Goal: Transaction & Acquisition: Obtain resource

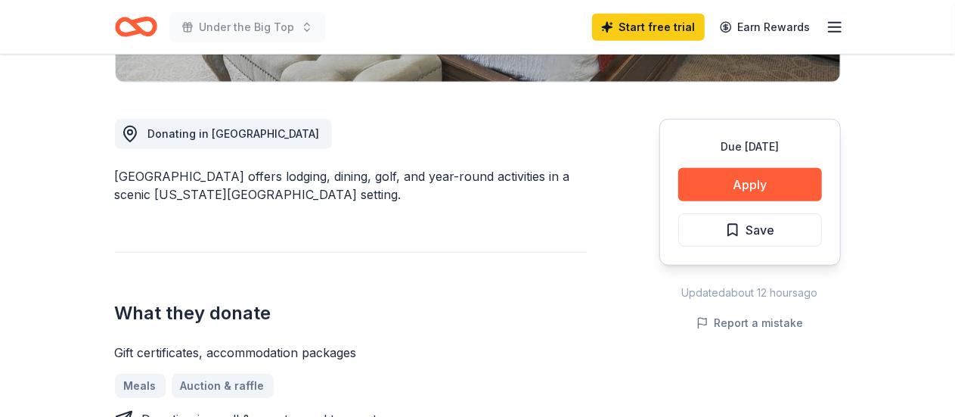
scroll to position [378, 0]
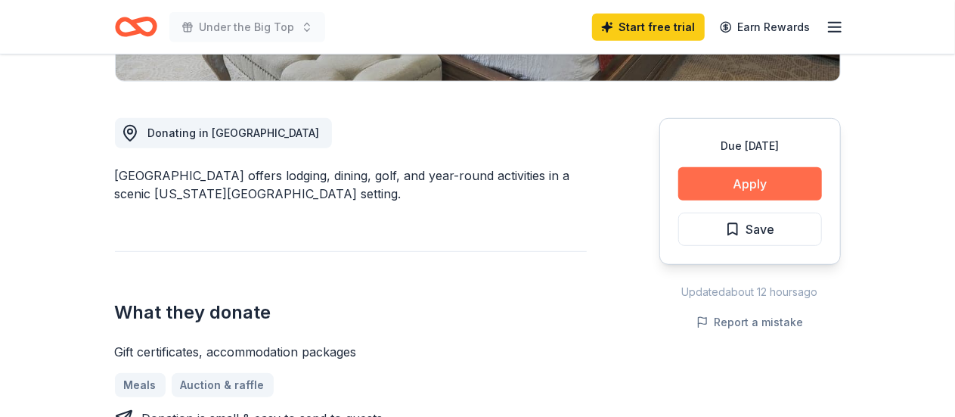
click at [743, 169] on button "Apply" at bounding box center [750, 183] width 144 height 33
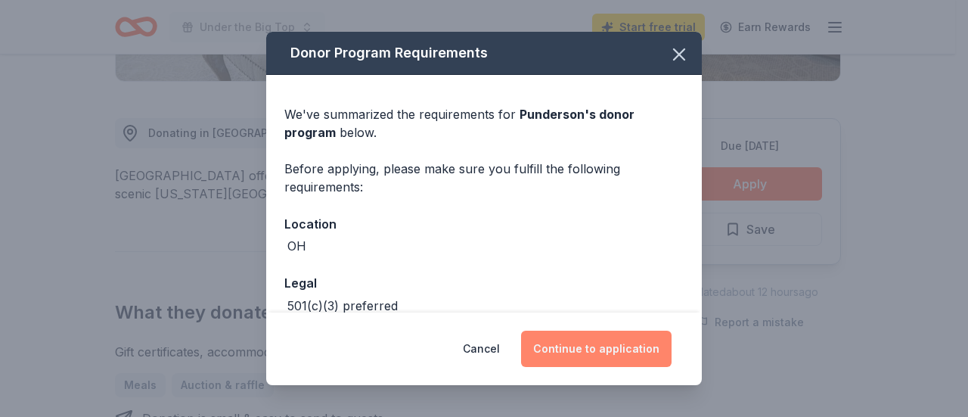
click at [542, 354] on button "Continue to application" at bounding box center [596, 348] width 151 height 36
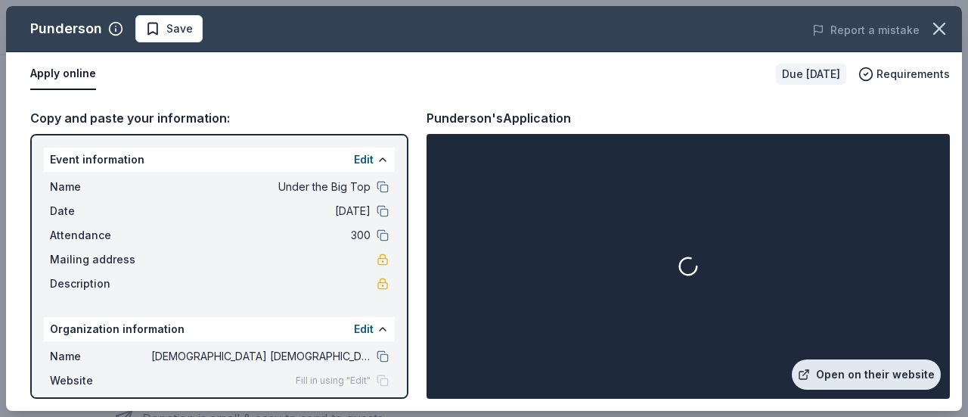
click at [888, 370] on link "Open on their website" at bounding box center [866, 374] width 149 height 30
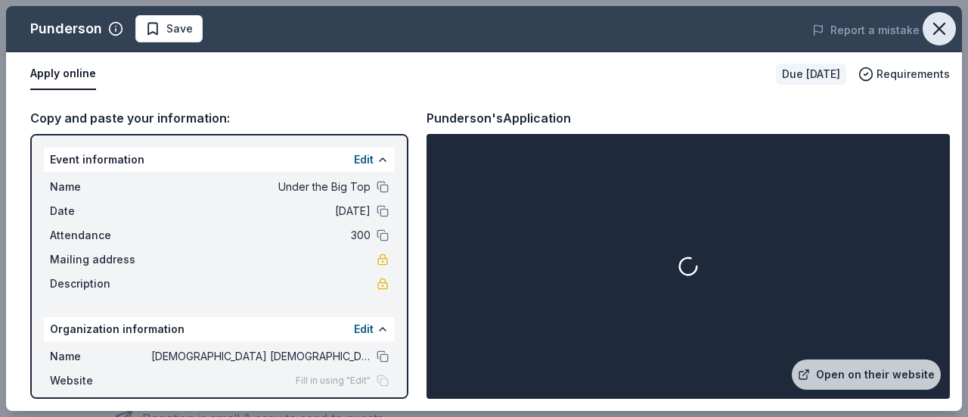
click at [942, 19] on icon "button" at bounding box center [939, 28] width 21 height 21
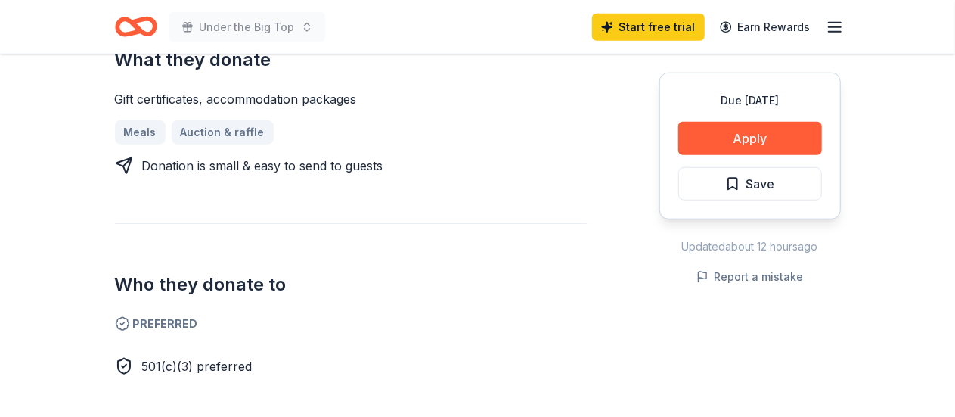
scroll to position [0, 0]
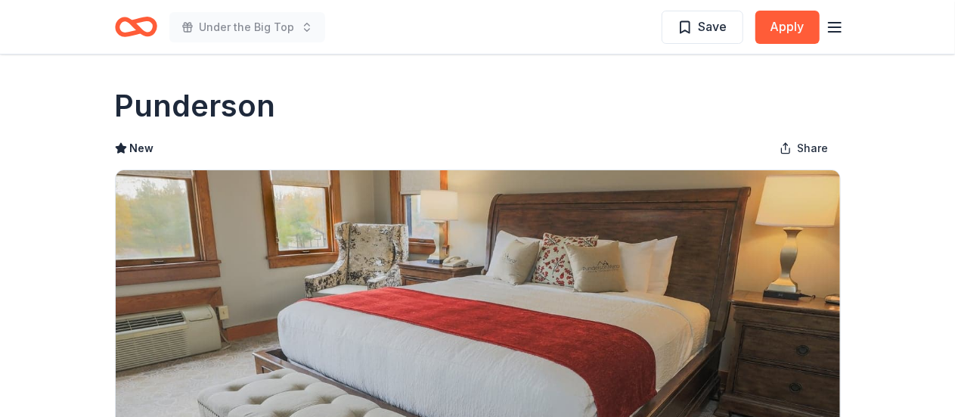
click at [843, 33] on icon "button" at bounding box center [835, 27] width 18 height 18
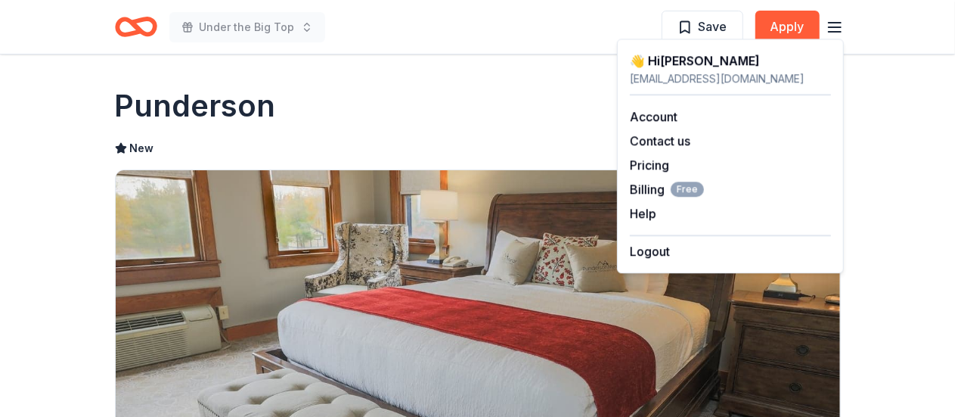
click at [127, 28] on icon "Home" at bounding box center [136, 27] width 42 height 36
